Goal: Transaction & Acquisition: Purchase product/service

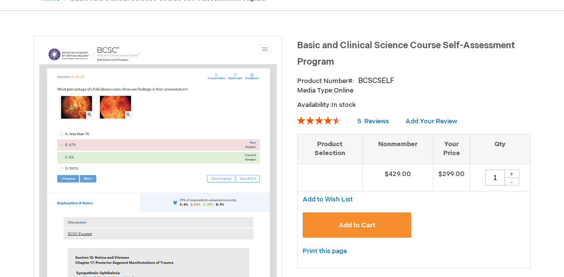
scroll to position [109, 0]
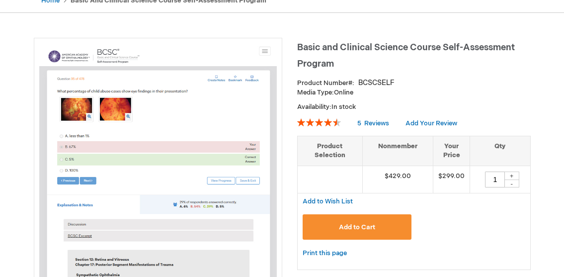
click at [364, 220] on button "Add to Cart" at bounding box center [356, 226] width 109 height 25
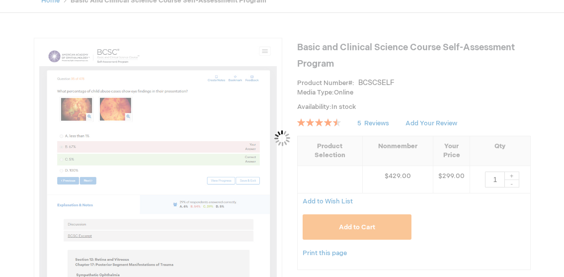
scroll to position [145, 0]
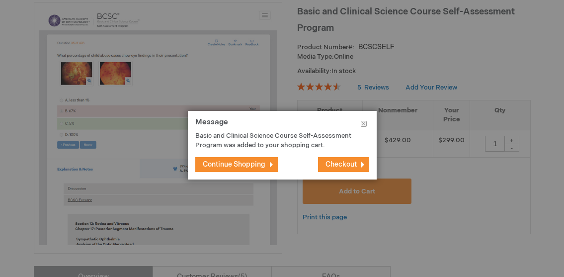
click at [333, 160] on span "Checkout" at bounding box center [340, 164] width 31 height 8
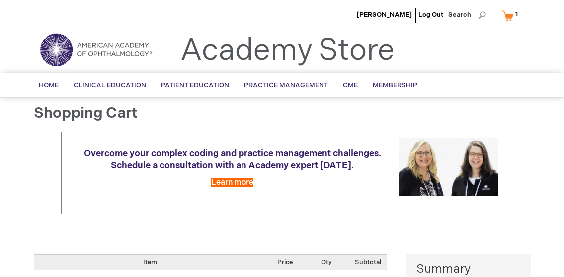
select select "US"
select select "43"
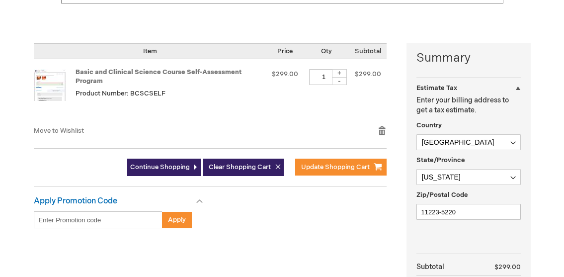
scroll to position [216, 0]
